Goal: Transaction & Acquisition: Purchase product/service

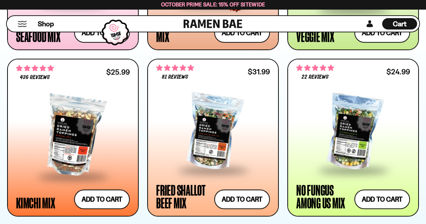
scroll to position [570, 0]
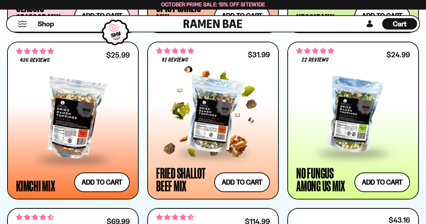
click at [210, 115] on div at bounding box center [213, 115] width 114 height 74
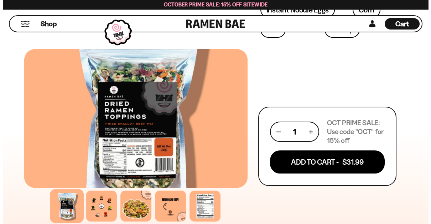
scroll to position [428, 0]
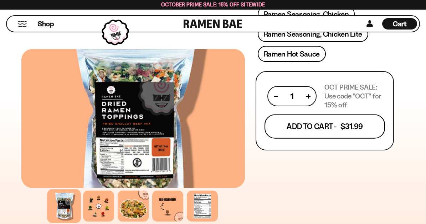
click at [311, 127] on button "Add To Cart - $31.99" at bounding box center [324, 127] width 120 height 24
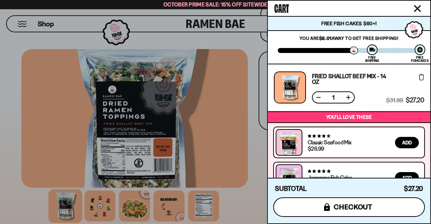
click at [350, 210] on span "checkout" at bounding box center [353, 207] width 39 height 8
